Goal: Find specific page/section: Find specific page/section

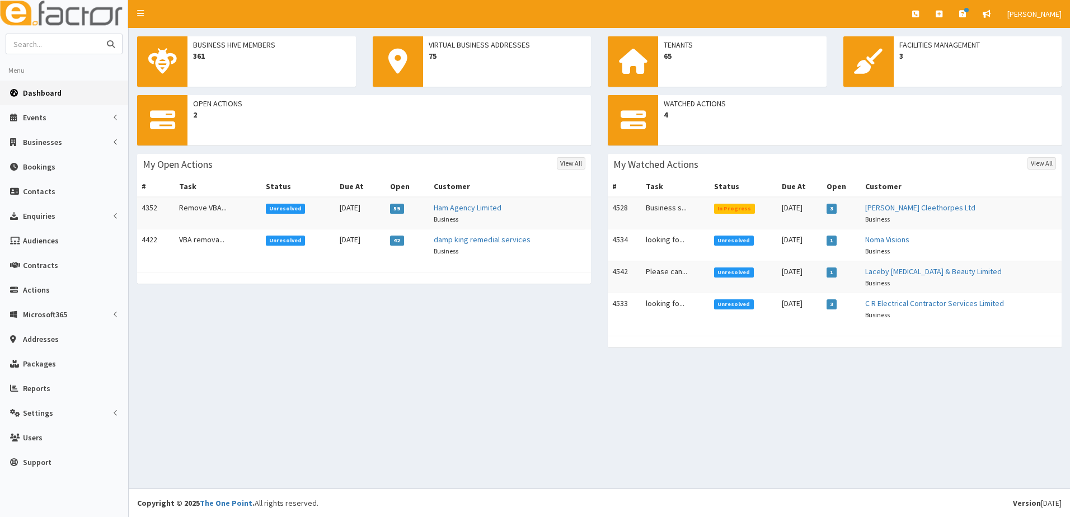
click at [43, 49] on input "text" at bounding box center [53, 44] width 94 height 20
type input "07940548136"
click at [100, 34] on button "submit" at bounding box center [111, 44] width 22 height 20
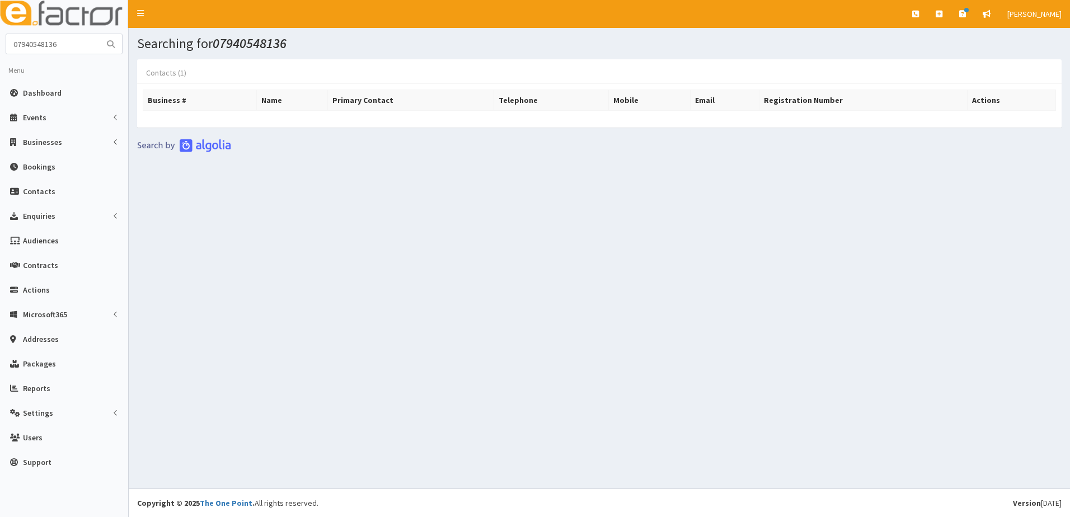
click at [159, 72] on link "Contacts (1)" at bounding box center [166, 73] width 58 height 24
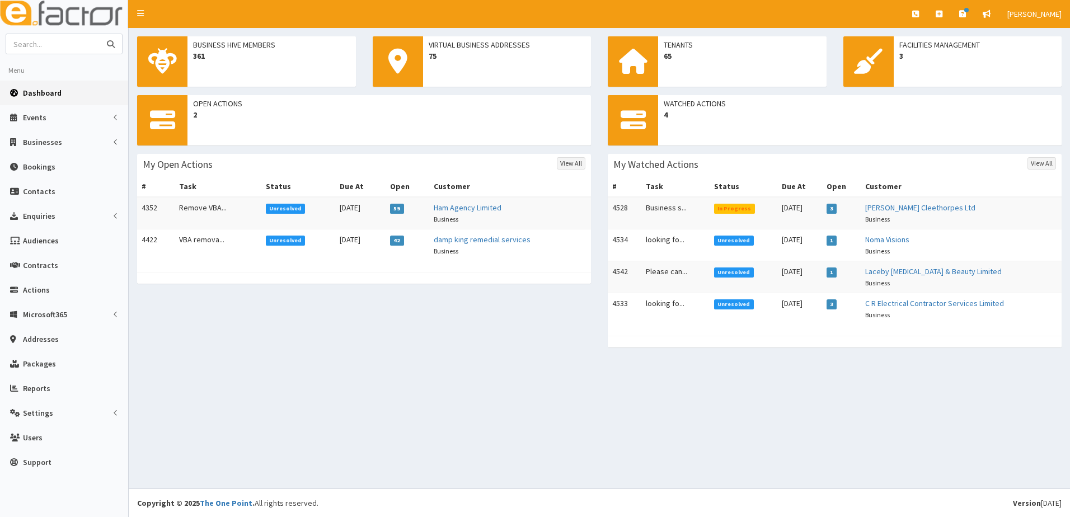
click at [63, 46] on input "text" at bounding box center [53, 44] width 94 height 20
